Goal: Information Seeking & Learning: Learn about a topic

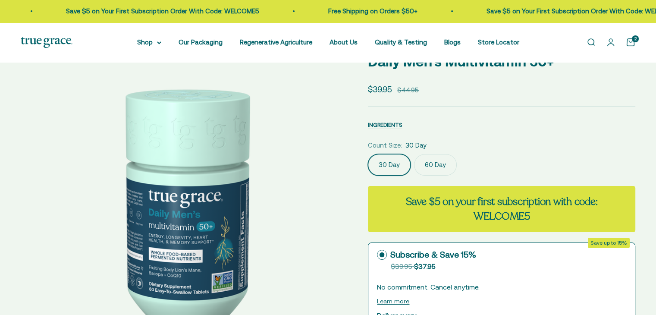
scroll to position [43, 0]
select select "3"
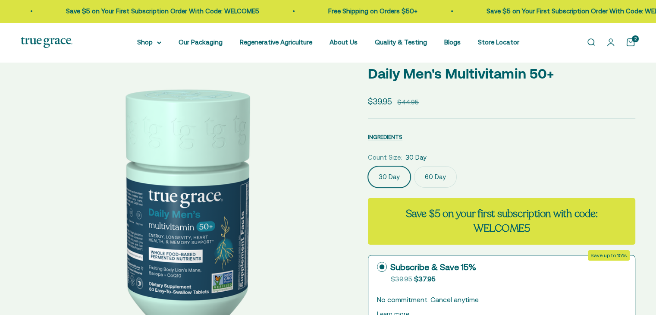
click at [314, 213] on img at bounding box center [184, 203] width 327 height 327
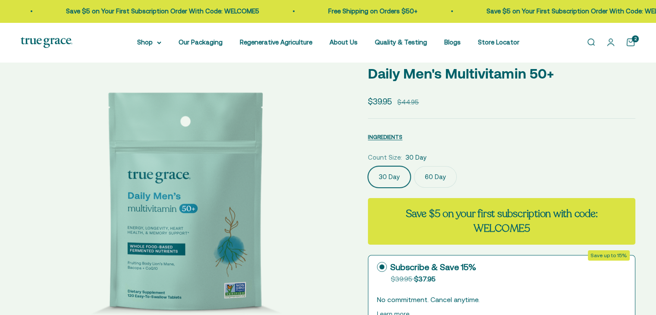
scroll to position [0, 337]
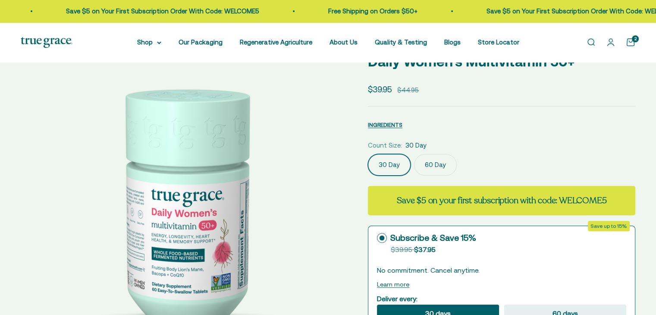
select select "3"
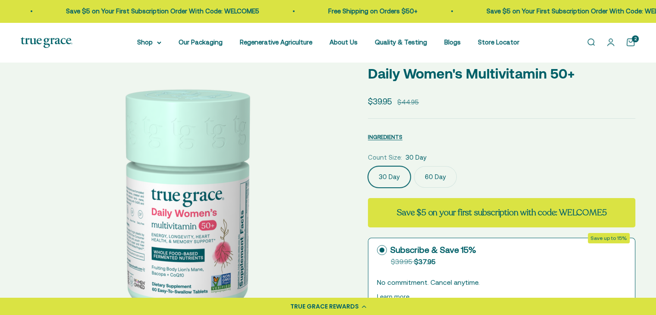
click at [295, 230] on img at bounding box center [184, 203] width 327 height 327
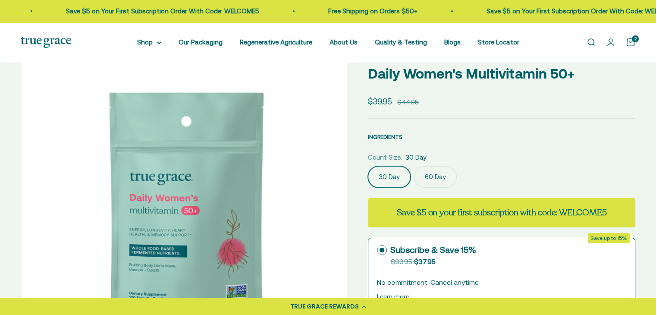
scroll to position [0, 337]
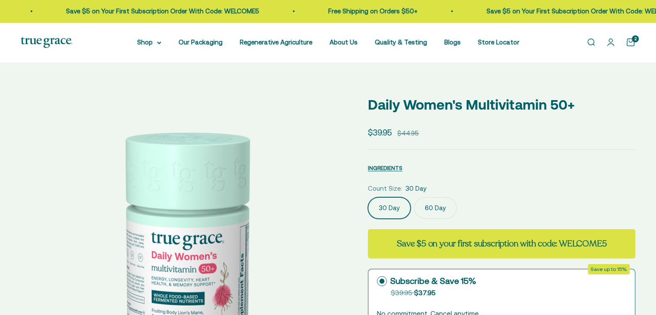
select select "3"
